Goal: Task Accomplishment & Management: Manage account settings

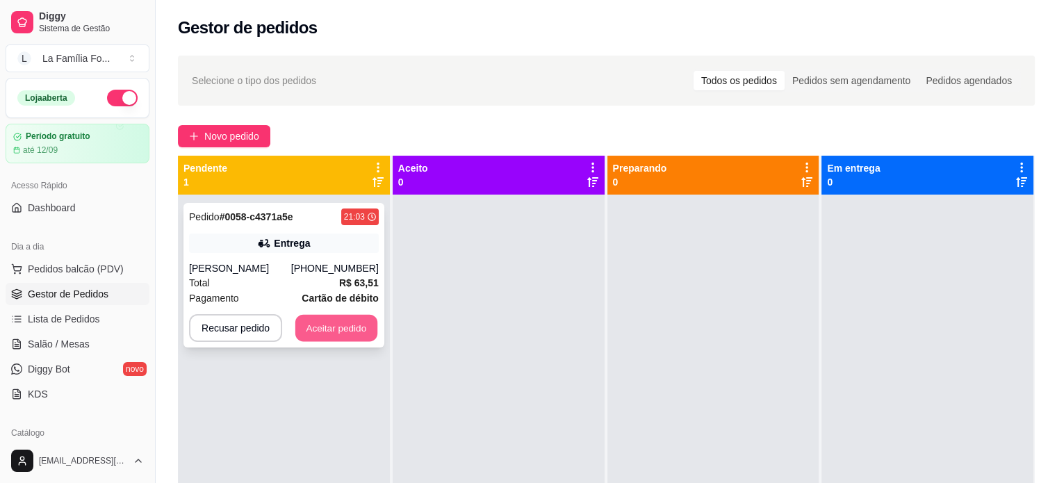
click at [322, 329] on button "Aceitar pedido" at bounding box center [336, 328] width 82 height 27
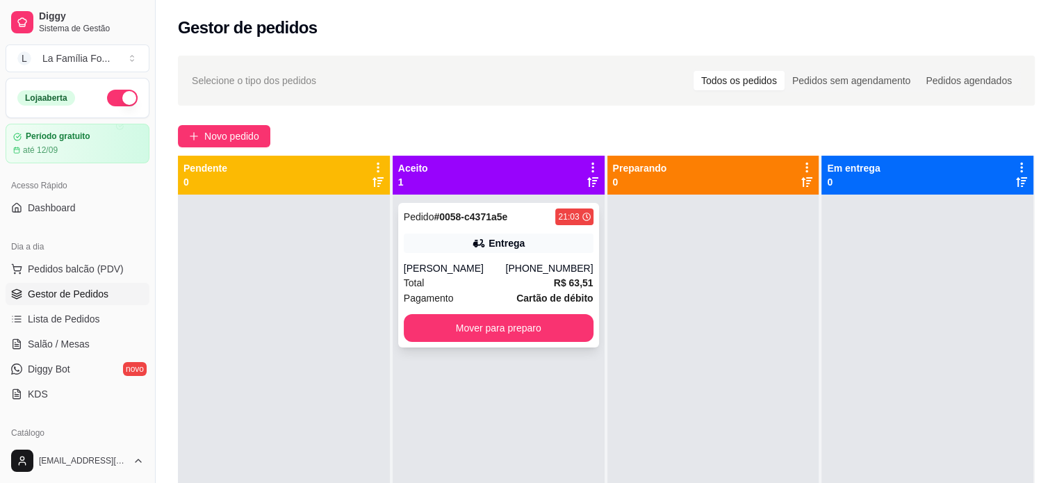
click at [475, 281] on div "Total R$ 63,51" at bounding box center [499, 282] width 190 height 15
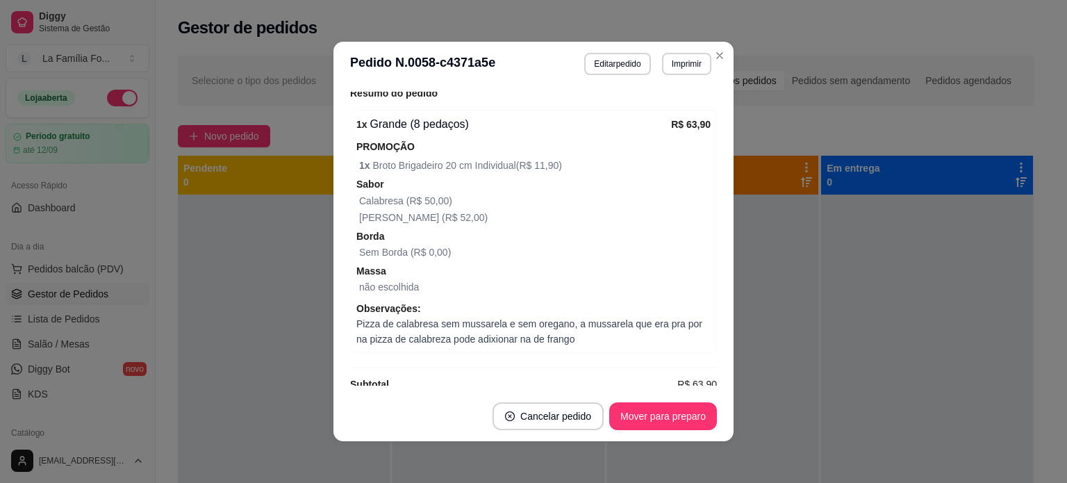
scroll to position [534, 0]
click at [652, 429] on button "Mover para preparo" at bounding box center [663, 416] width 104 height 27
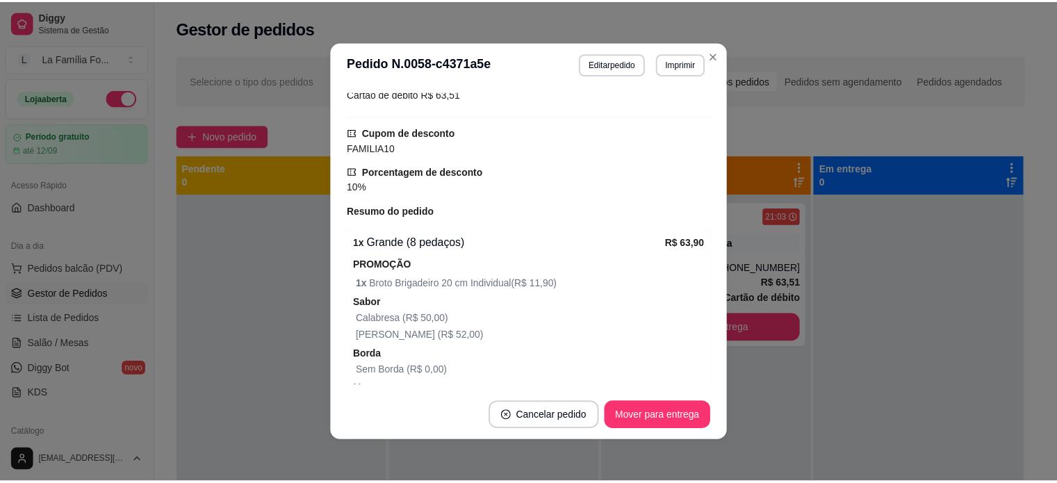
scroll to position [436, 0]
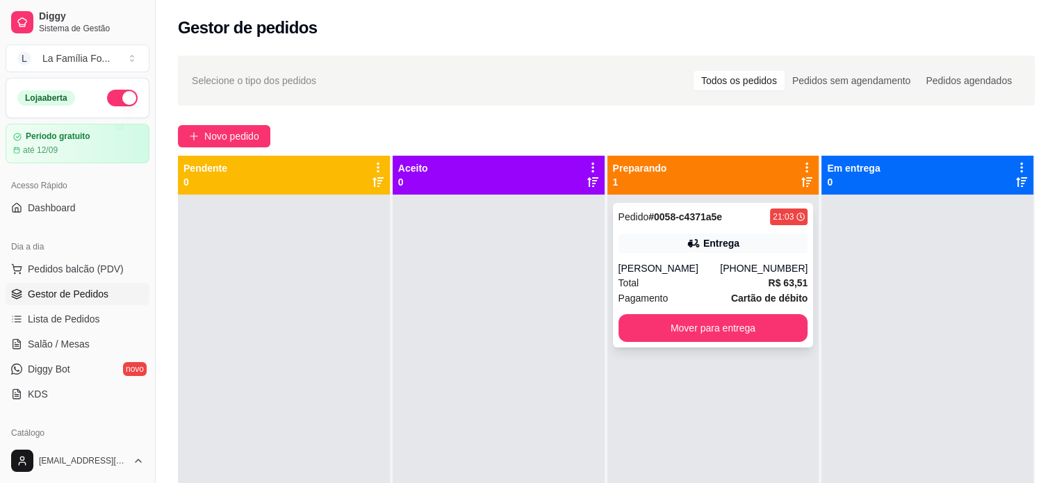
click at [761, 281] on div "Total R$ 63,51" at bounding box center [713, 282] width 190 height 15
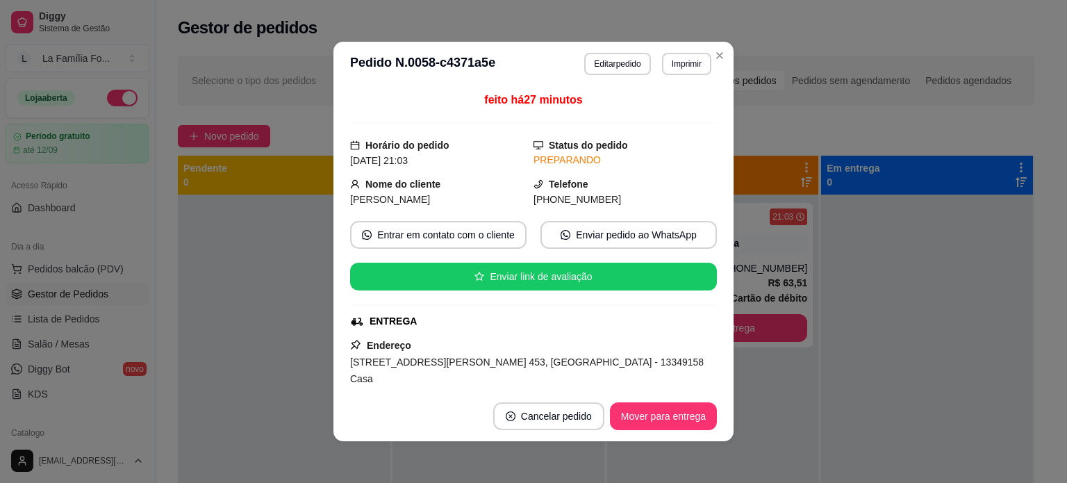
click at [530, 356] on span "[STREET_ADDRESS][PERSON_NAME] 453, [GEOGRAPHIC_DATA] - 13349158 Casa" at bounding box center [527, 370] width 354 height 28
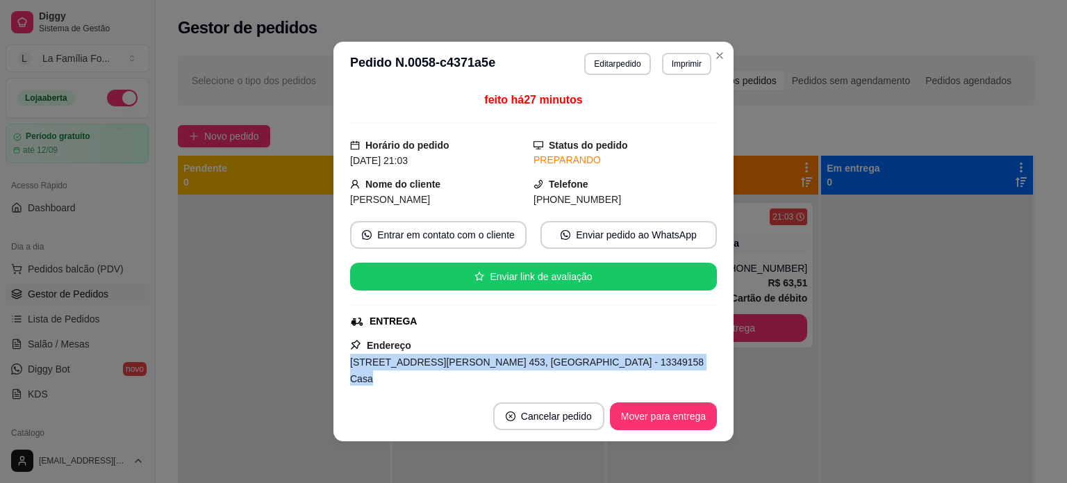
click at [530, 356] on span "[STREET_ADDRESS][PERSON_NAME] 453, [GEOGRAPHIC_DATA] - 13349158 Casa" at bounding box center [527, 370] width 354 height 28
copy span "[STREET_ADDRESS][PERSON_NAME] 453, [GEOGRAPHIC_DATA] - 13349158 Casa"
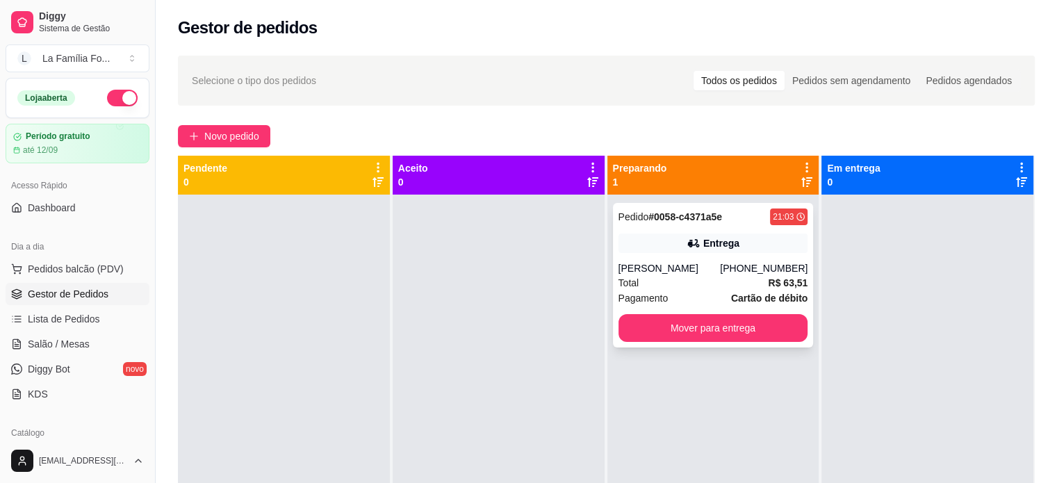
click at [650, 313] on div "Pedido # 0058-c4371a5e 21:03 Entrega Clayton [PHONE_NUMBER] Total R$ 63,51 Paga…" at bounding box center [713, 275] width 201 height 145
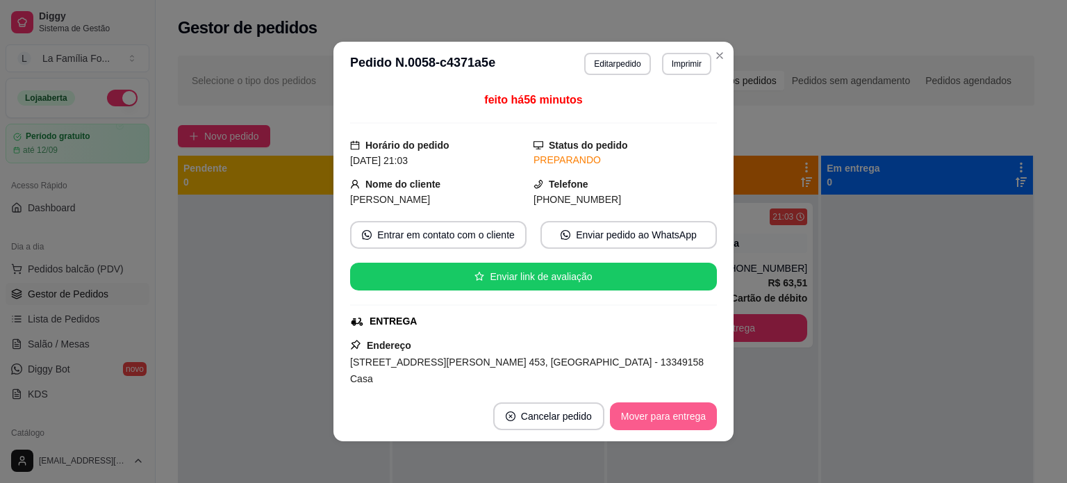
click at [646, 425] on button "Mover para entrega" at bounding box center [663, 416] width 107 height 28
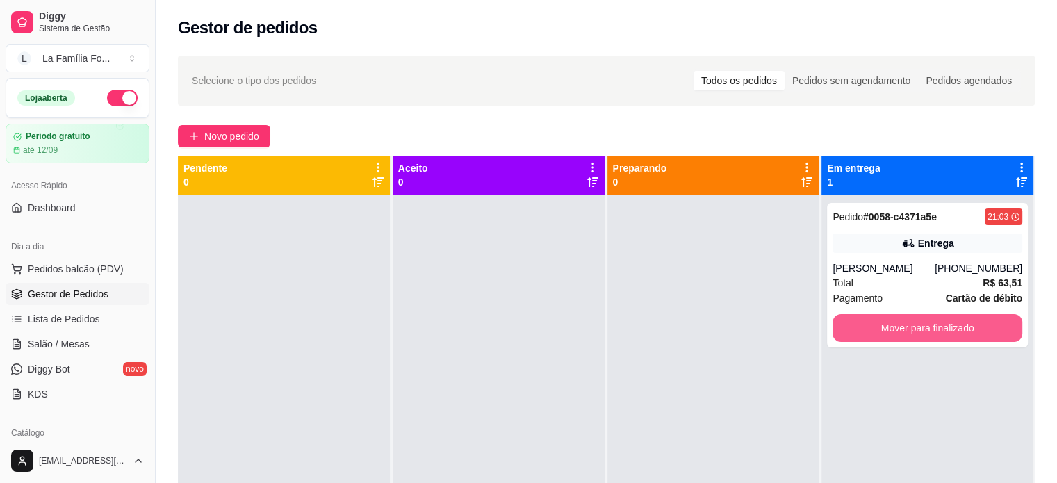
click at [943, 334] on button "Mover para finalizado" at bounding box center [927, 328] width 190 height 28
